Goal: Information Seeking & Learning: Learn about a topic

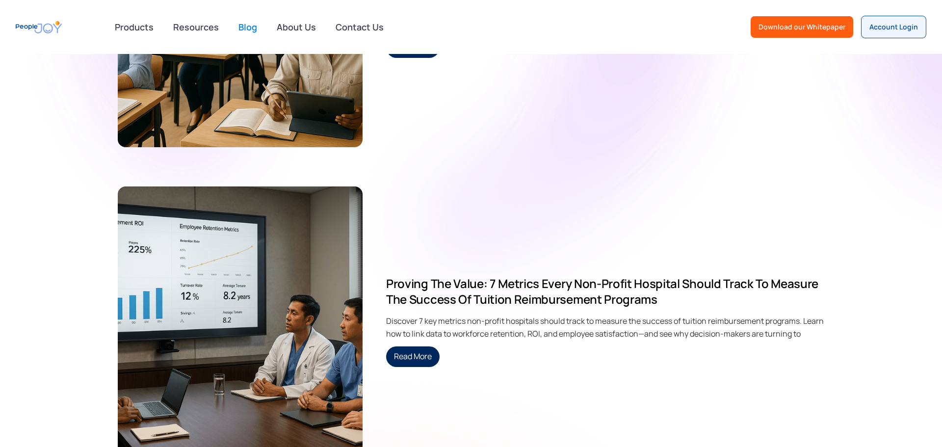
scroll to position [407, 0]
click at [409, 350] on link "Read More" at bounding box center [412, 356] width 53 height 21
